Goal: Task Accomplishment & Management: Use online tool/utility

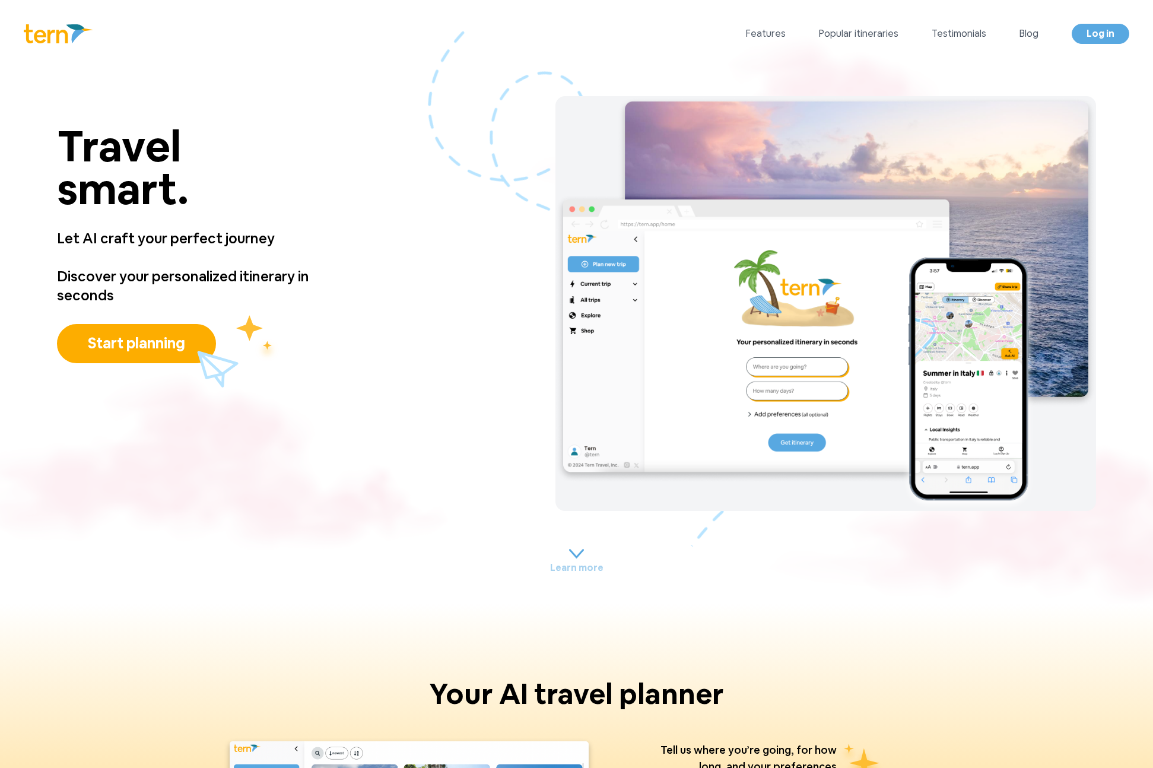
click at [200, 242] on p "Let AI craft your perfect journey" at bounding box center [213, 238] width 312 height 57
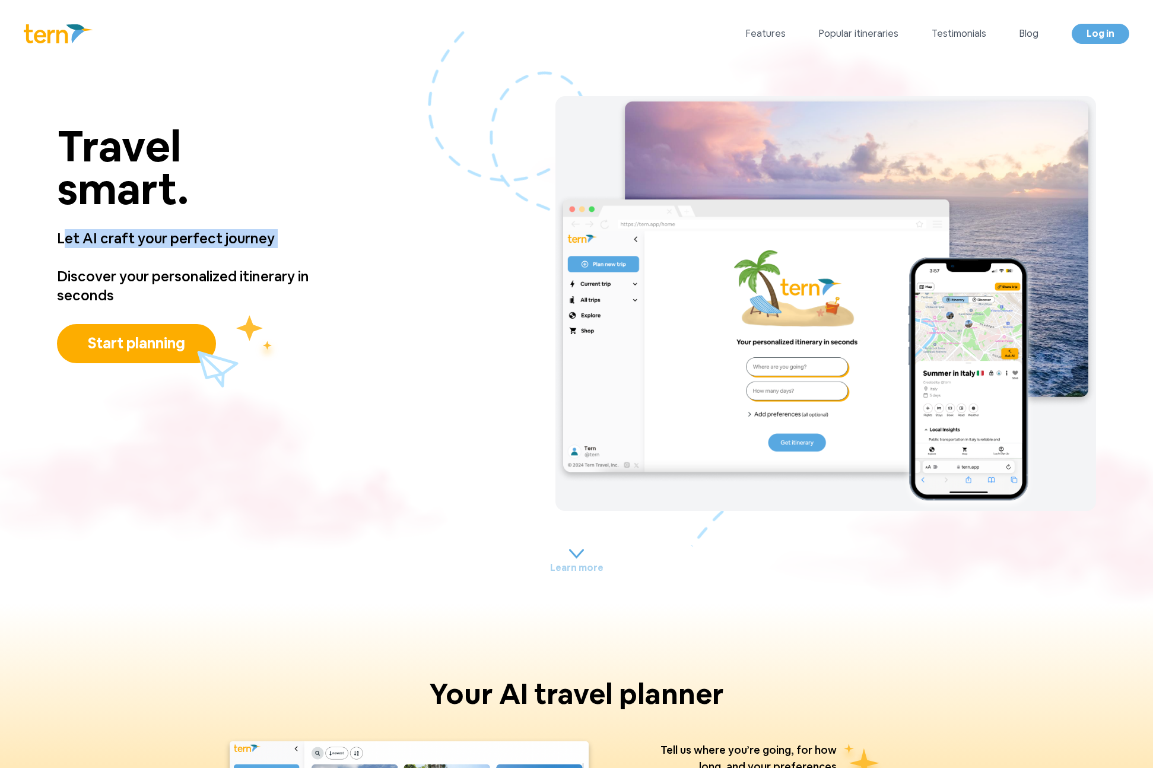
click at [200, 242] on p "Let AI craft your perfect journey" at bounding box center [213, 238] width 312 height 57
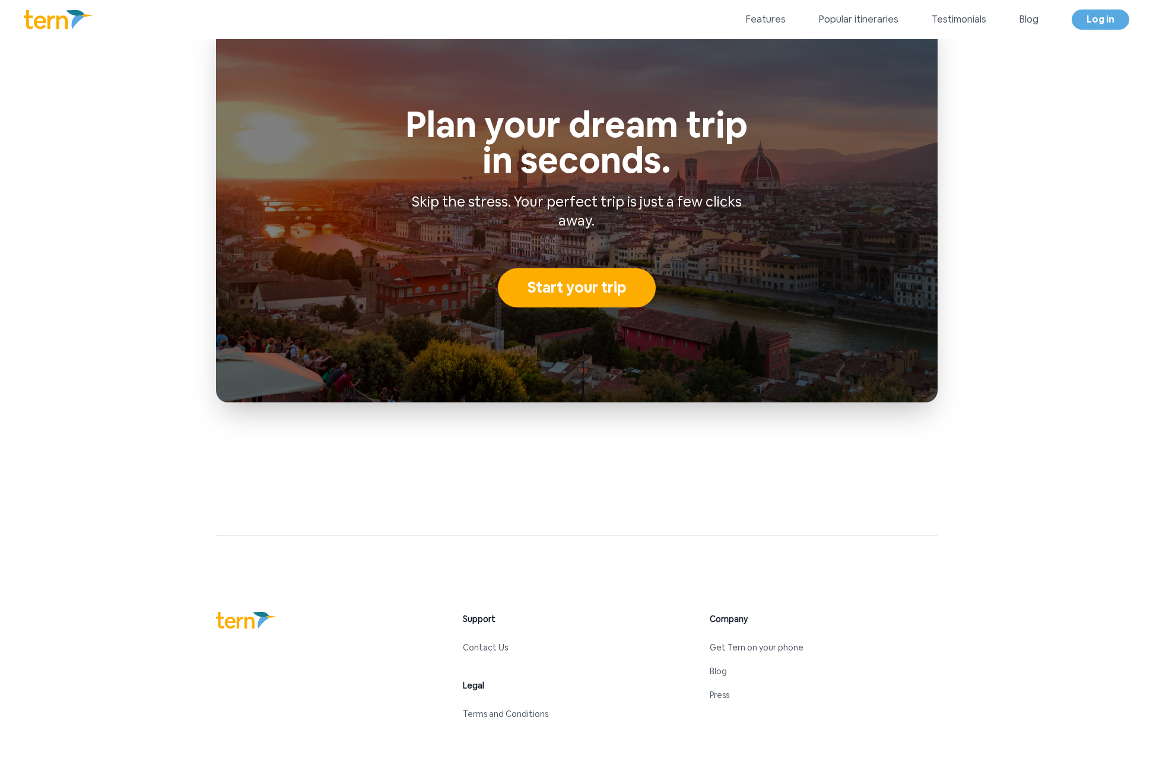
scroll to position [5142, 0]
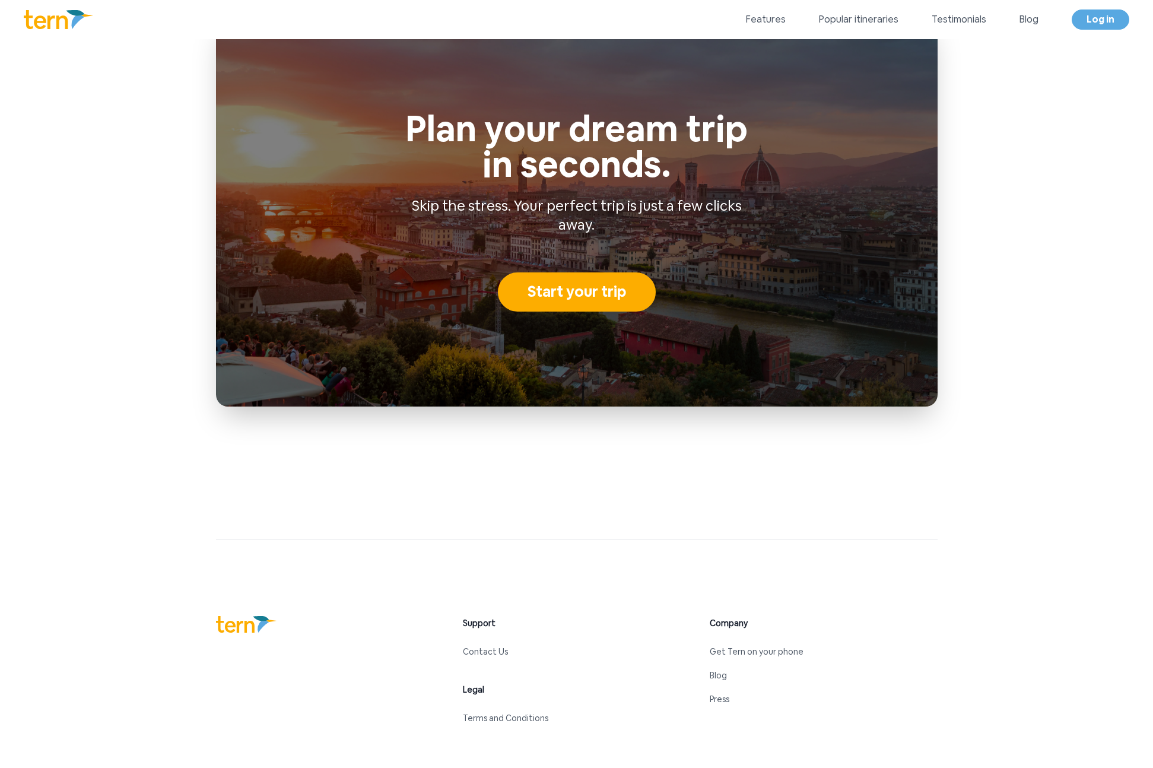
click at [554, 218] on p "Skip the stress. Your perfect trip is just a few clicks away." at bounding box center [577, 215] width 342 height 38
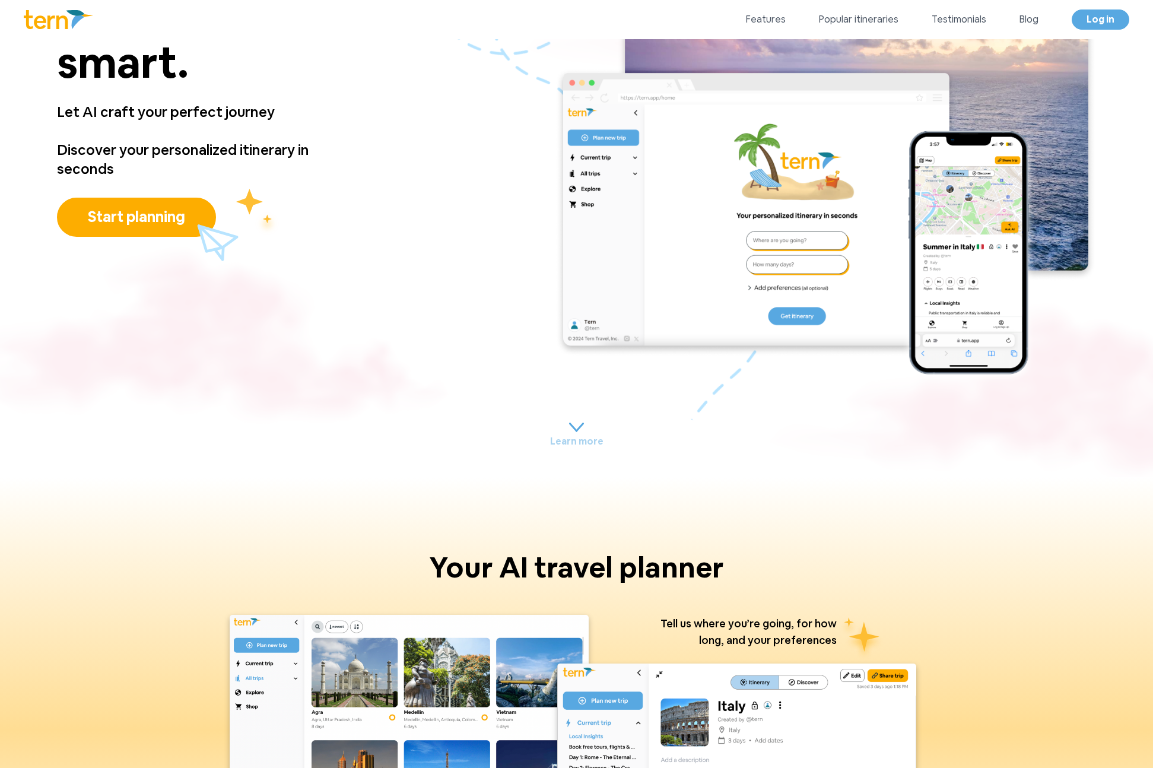
scroll to position [91, 0]
click at [216, 264] on div "Travel smart. Travel smart. Let AI craft your perfect journey Discover your per…" at bounding box center [213, 177] width 312 height 415
click at [164, 210] on button "Start planning" at bounding box center [136, 217] width 159 height 39
